Goal: Task Accomplishment & Management: Manage account settings

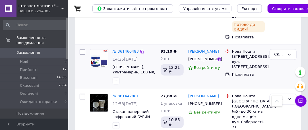
scroll to position [341, 0]
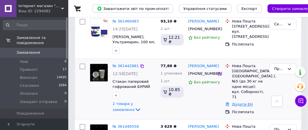
click at [244, 102] on link "Додати ЕН" at bounding box center [242, 104] width 21 height 4
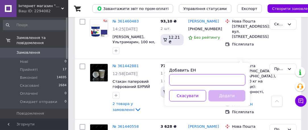
click at [185, 81] on input "Добавить ЕН" at bounding box center [207, 79] width 76 height 11
paste input "20451246980738"
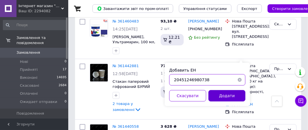
type input "20451246980738"
click at [239, 97] on button "Додати" at bounding box center [226, 95] width 37 height 11
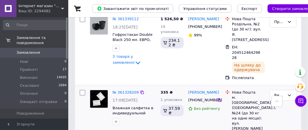
scroll to position [796, 0]
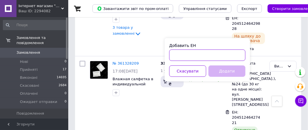
click at [176, 57] on input "Добавить ЕН" at bounding box center [207, 54] width 76 height 11
paste input "20451247195834"
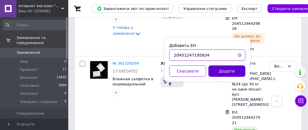
type input "20451247195834"
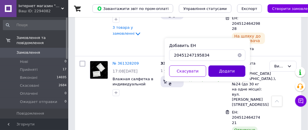
click at [231, 69] on button "Додати" at bounding box center [226, 70] width 37 height 11
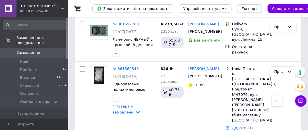
scroll to position [142, 0]
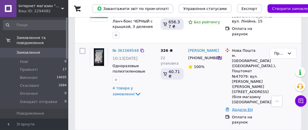
click at [237, 107] on link "Додати ЕН" at bounding box center [242, 109] width 21 height 4
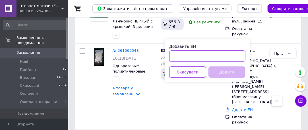
click at [187, 57] on input "Добавить ЕН" at bounding box center [207, 56] width 76 height 11
paste input "20451246978661"
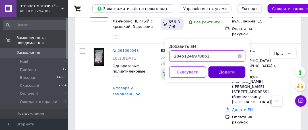
type input "20451246978661"
click at [231, 70] on button "Додати" at bounding box center [226, 72] width 37 height 11
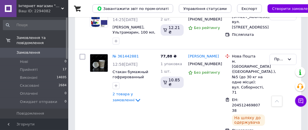
scroll to position [426, 0]
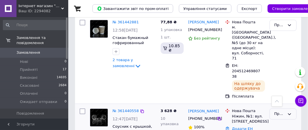
click at [288, 112] on icon at bounding box center [289, 114] width 5 height 5
click at [281, 121] on li "Виконано" at bounding box center [283, 129] width 26 height 16
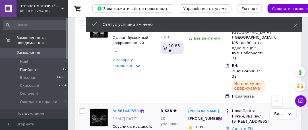
click at [28, 67] on span "Прийняті" at bounding box center [29, 69] width 18 height 5
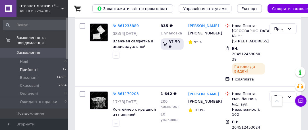
scroll to position [740, 0]
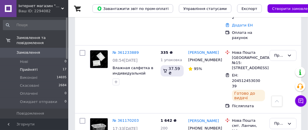
drag, startPoint x: 283, startPoint y: 84, endPoint x: 271, endPoint y: 82, distance: 11.9
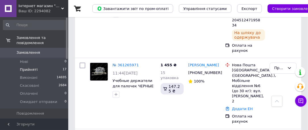
scroll to position [654, 0]
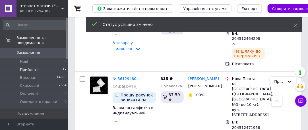
scroll to position [541, 0]
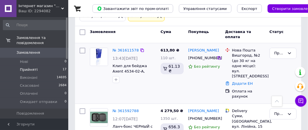
scroll to position [57, 0]
